Goal: Find specific page/section: Find specific page/section

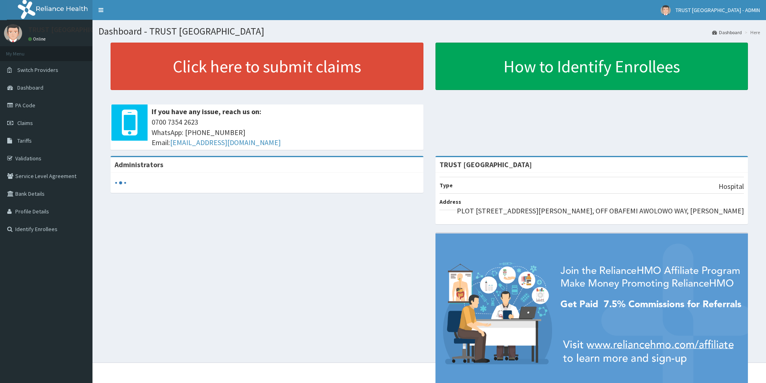
click at [27, 93] on link "Dashboard" at bounding box center [46, 88] width 93 height 18
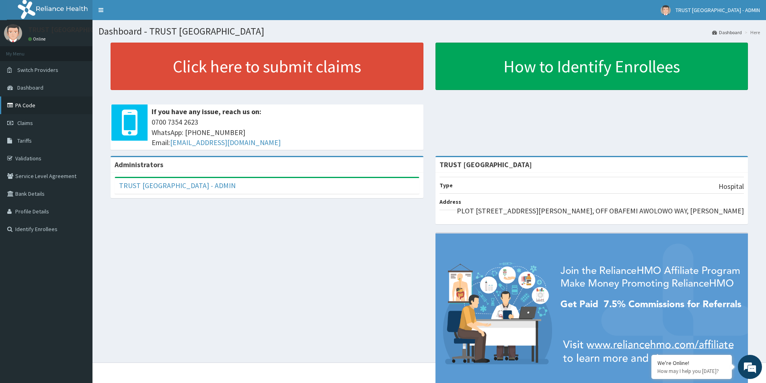
click at [32, 109] on link "PA Code" at bounding box center [46, 106] width 93 height 18
